Goal: Entertainment & Leisure: Consume media (video, audio)

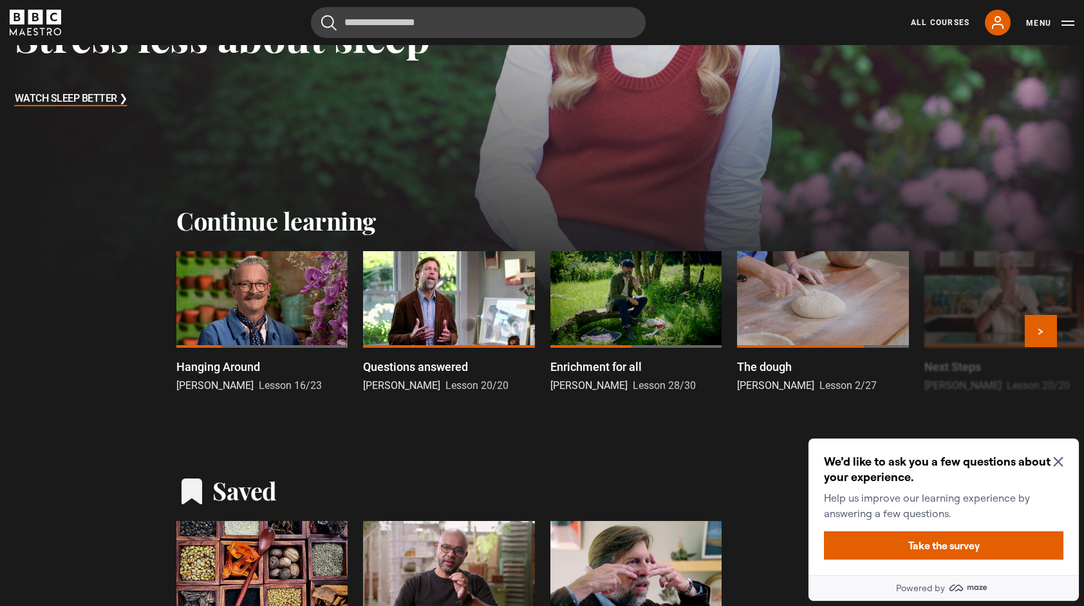
click at [267, 300] on div at bounding box center [261, 299] width 171 height 97
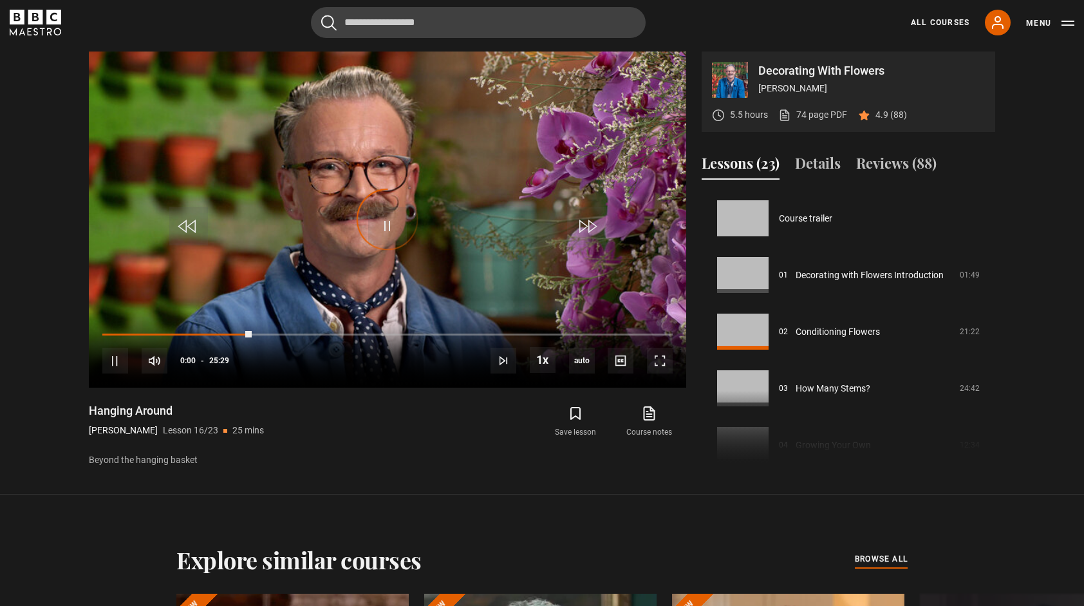
scroll to position [850, 0]
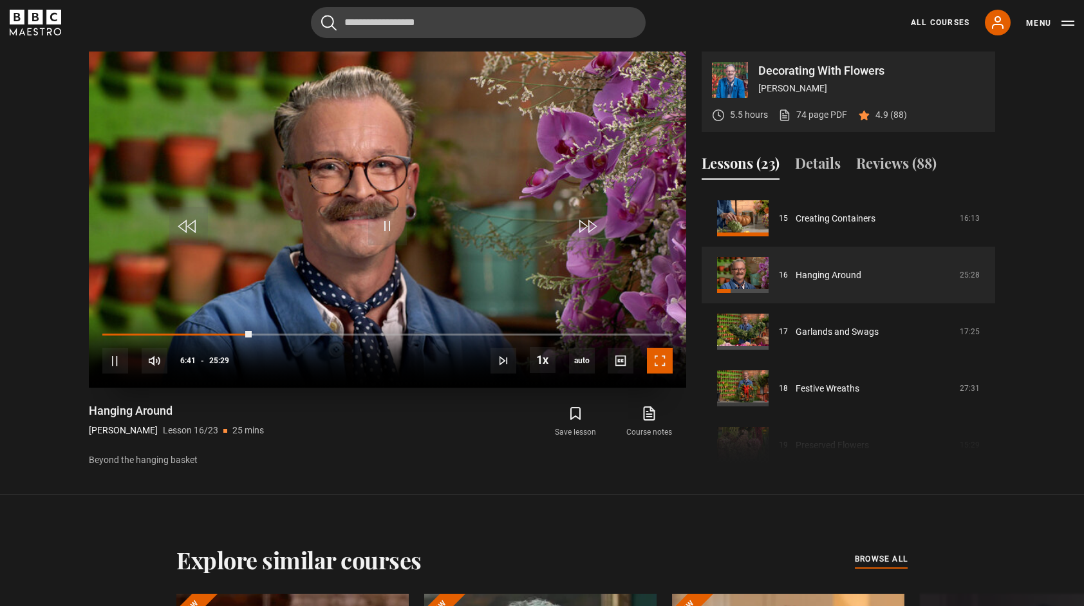
click at [661, 363] on span "Video Player" at bounding box center [660, 361] width 26 height 26
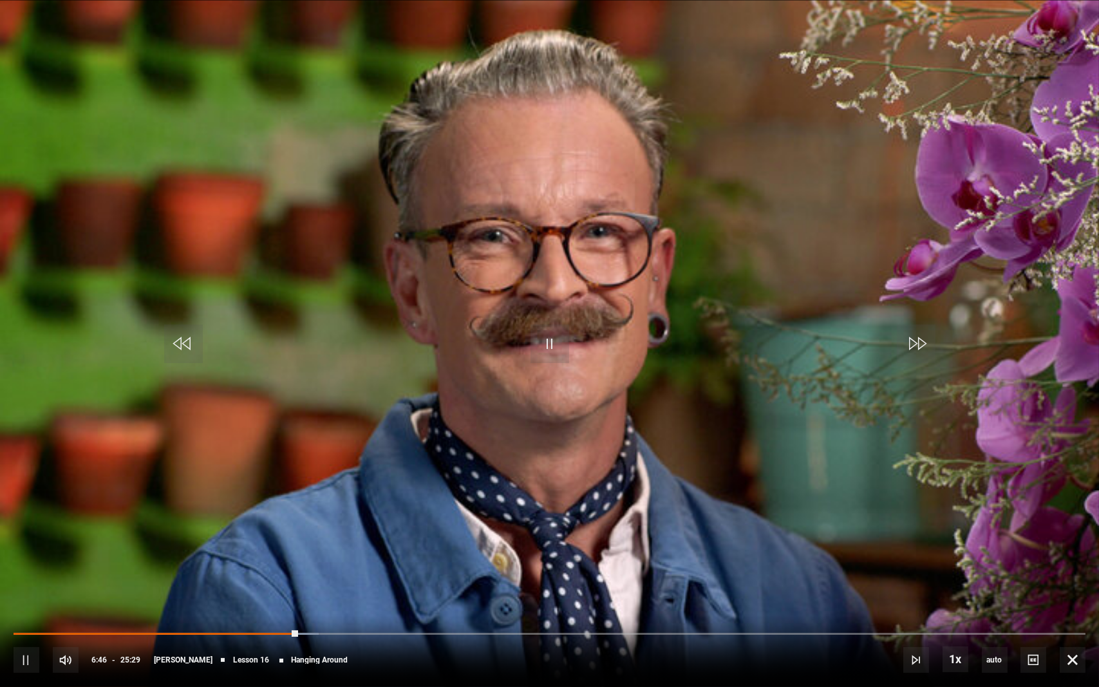
click at [15, 605] on div "10s Skip Back 10 seconds Pause 10s Skip Forward 10 seconds Loaded : 28.45% 16:4…" at bounding box center [549, 651] width 1099 height 71
click at [17, 605] on div "10s Skip Back 10 seconds Pause 10s Skip Forward 10 seconds Loaded : 29.10% 00:0…" at bounding box center [549, 651] width 1099 height 71
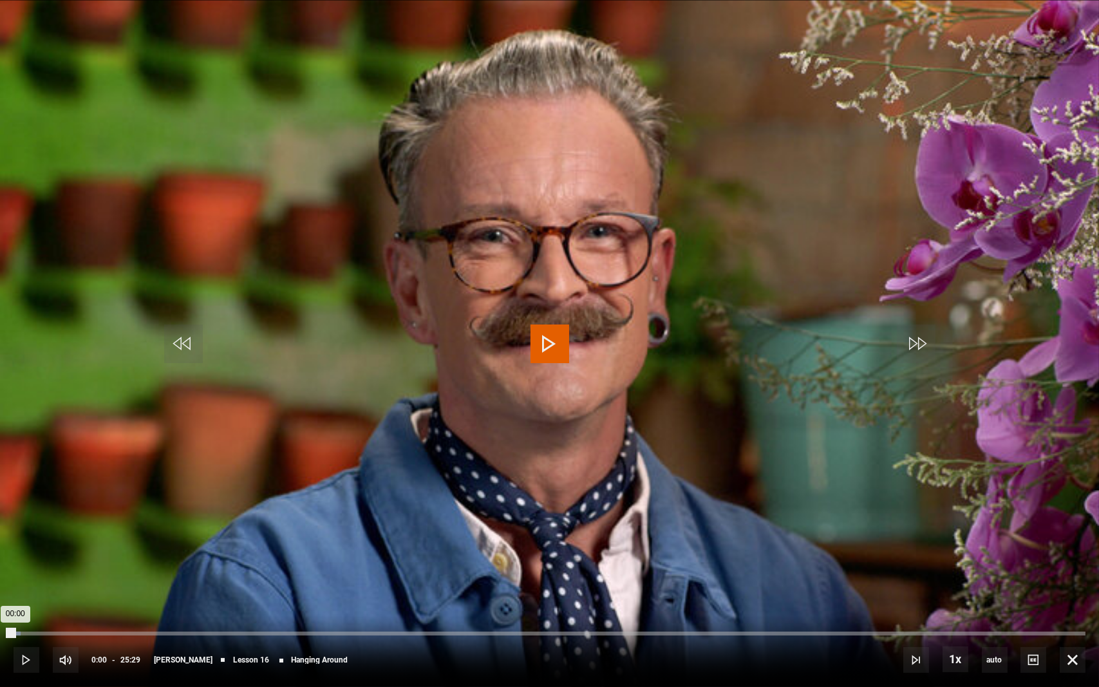
drag, startPoint x: 23, startPoint y: 634, endPoint x: 7, endPoint y: 632, distance: 16.2
click at [14, 605] on div "Loaded : 0.65% 00:00 00:00" at bounding box center [550, 634] width 1072 height 4
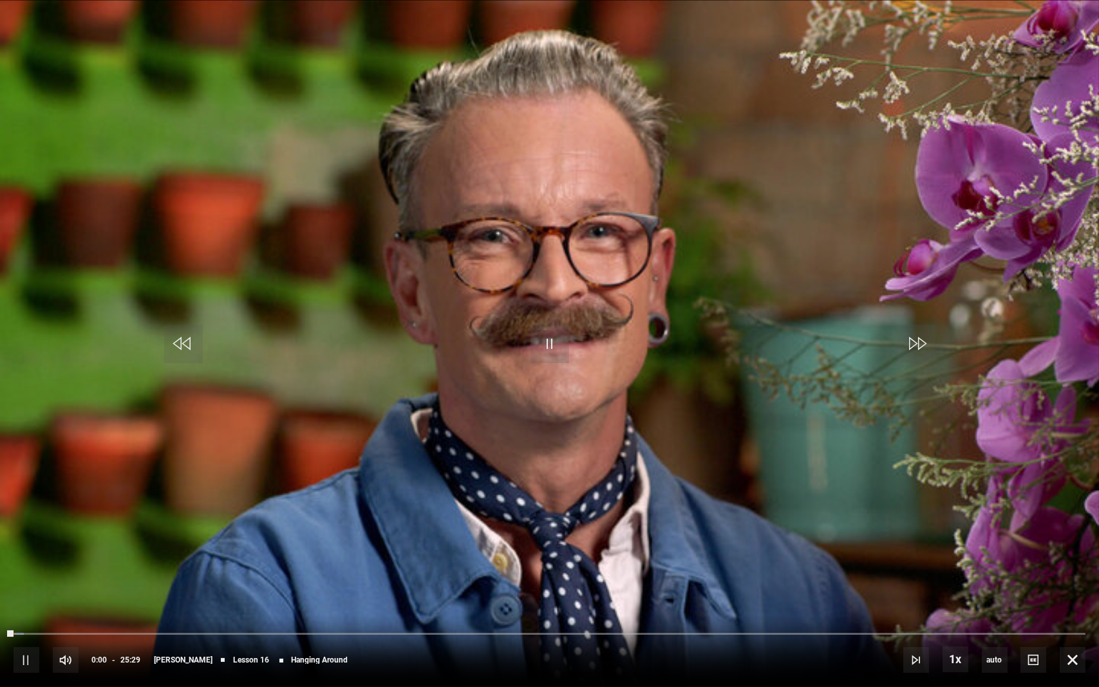
click at [399, 456] on video "Video Player" at bounding box center [549, 343] width 1099 height 687
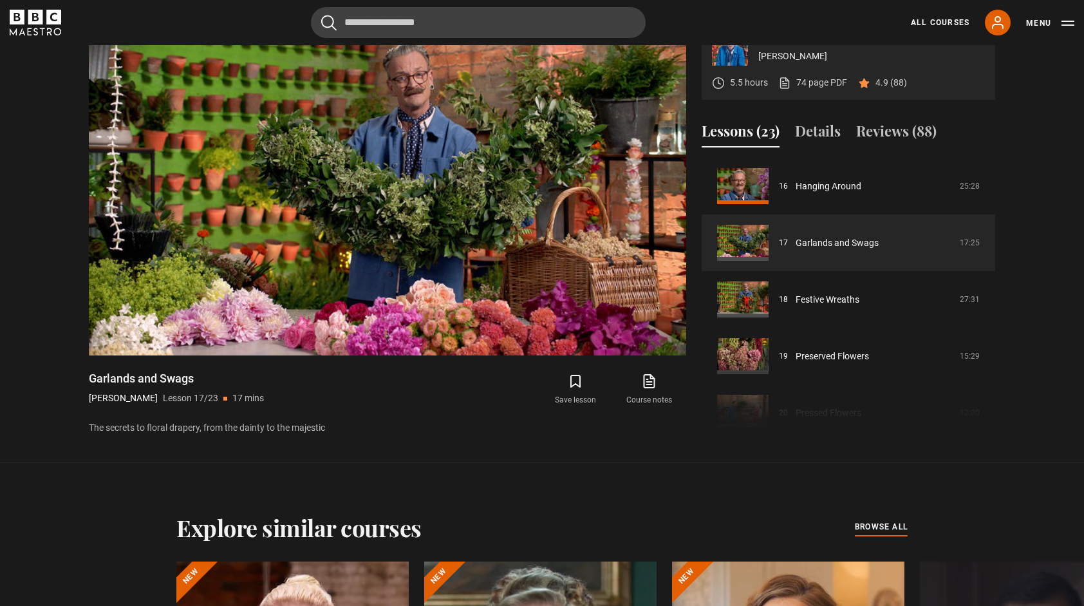
scroll to position [644, 0]
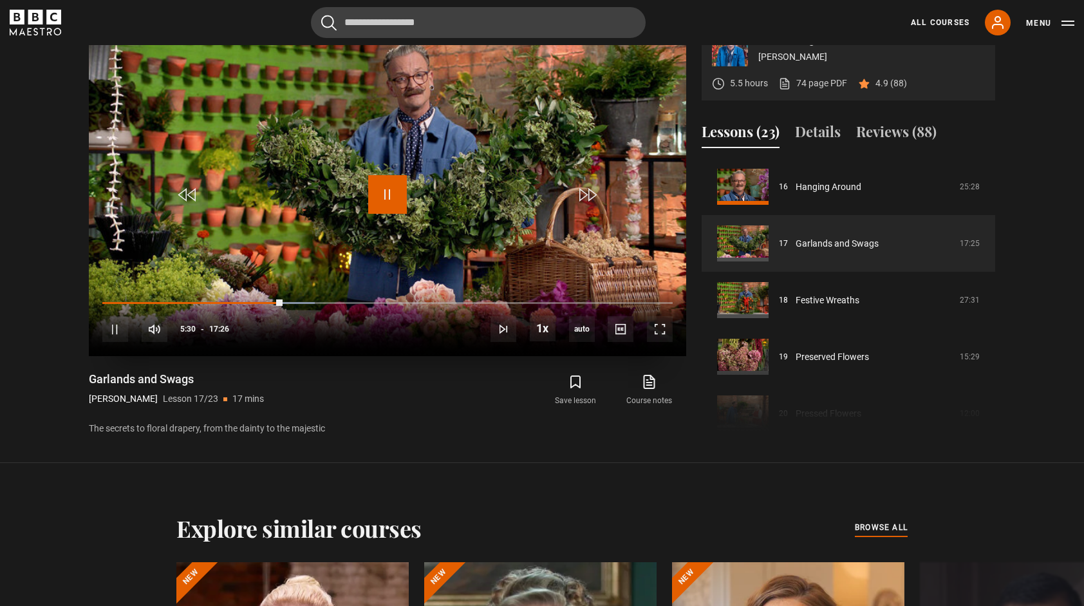
click at [386, 205] on span "Video Player" at bounding box center [387, 194] width 39 height 39
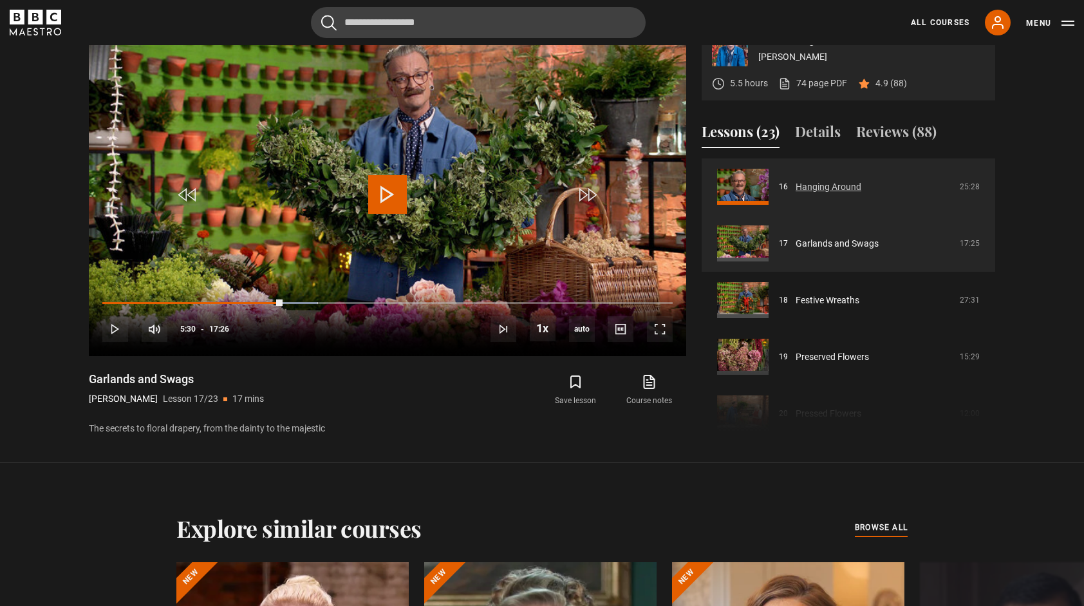
click at [813, 188] on link "Hanging Around" at bounding box center [829, 187] width 66 height 14
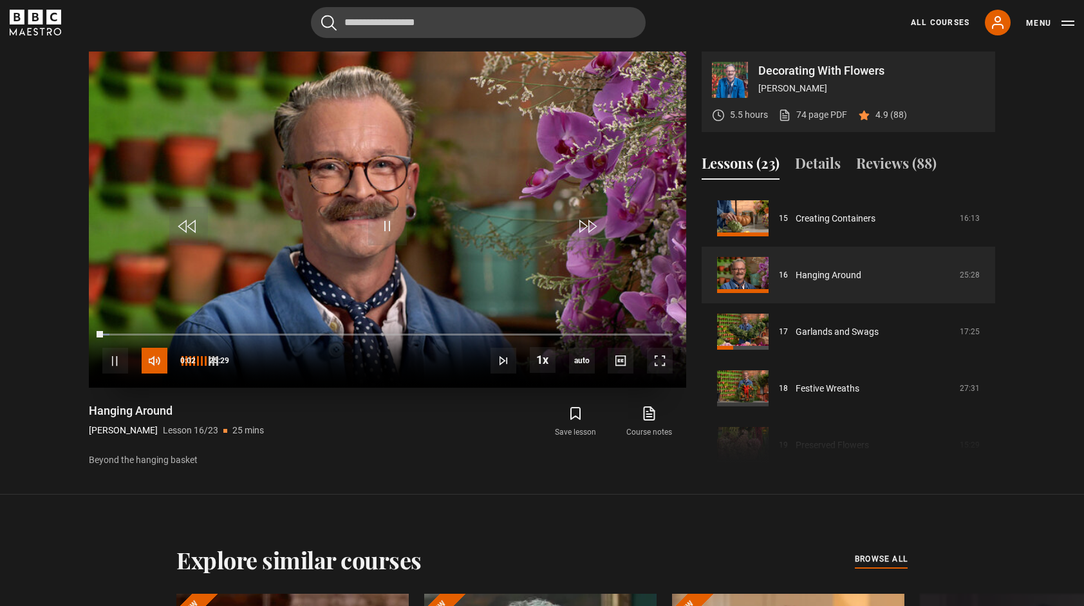
click at [154, 364] on span "Video Player" at bounding box center [155, 361] width 26 height 26
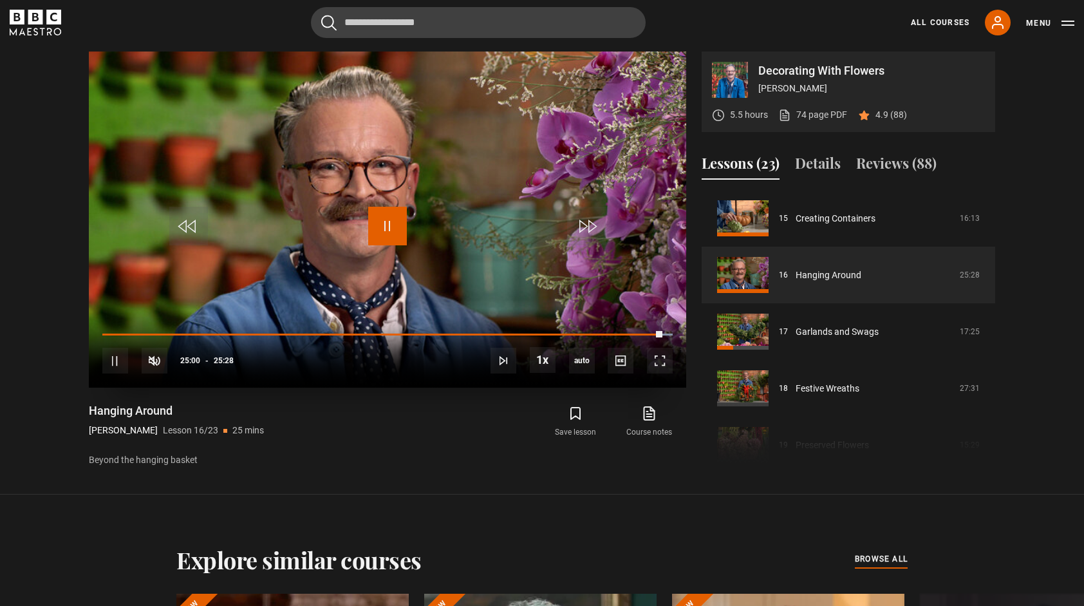
click at [390, 231] on span "Video Player" at bounding box center [387, 226] width 39 height 39
